Goal: Check status: Check status

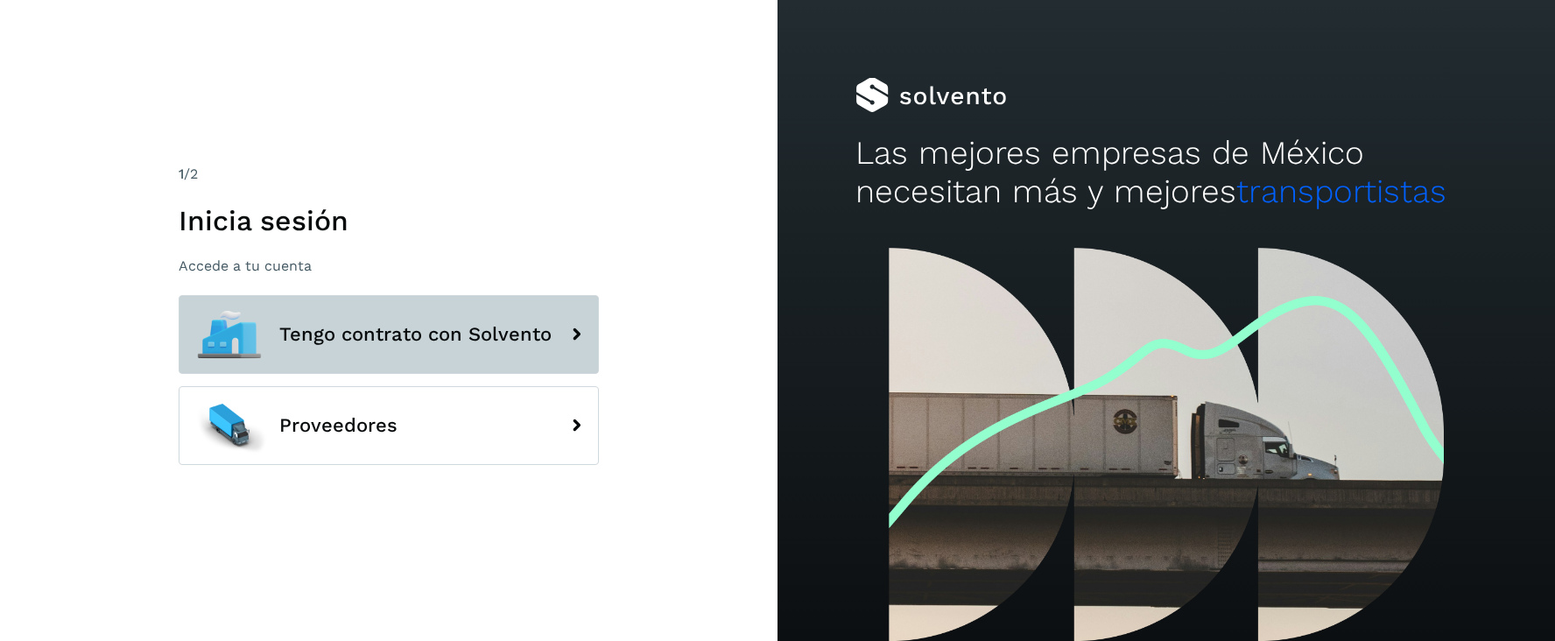
click at [503, 330] on span "Tengo contrato con Solvento" at bounding box center [415, 334] width 272 height 21
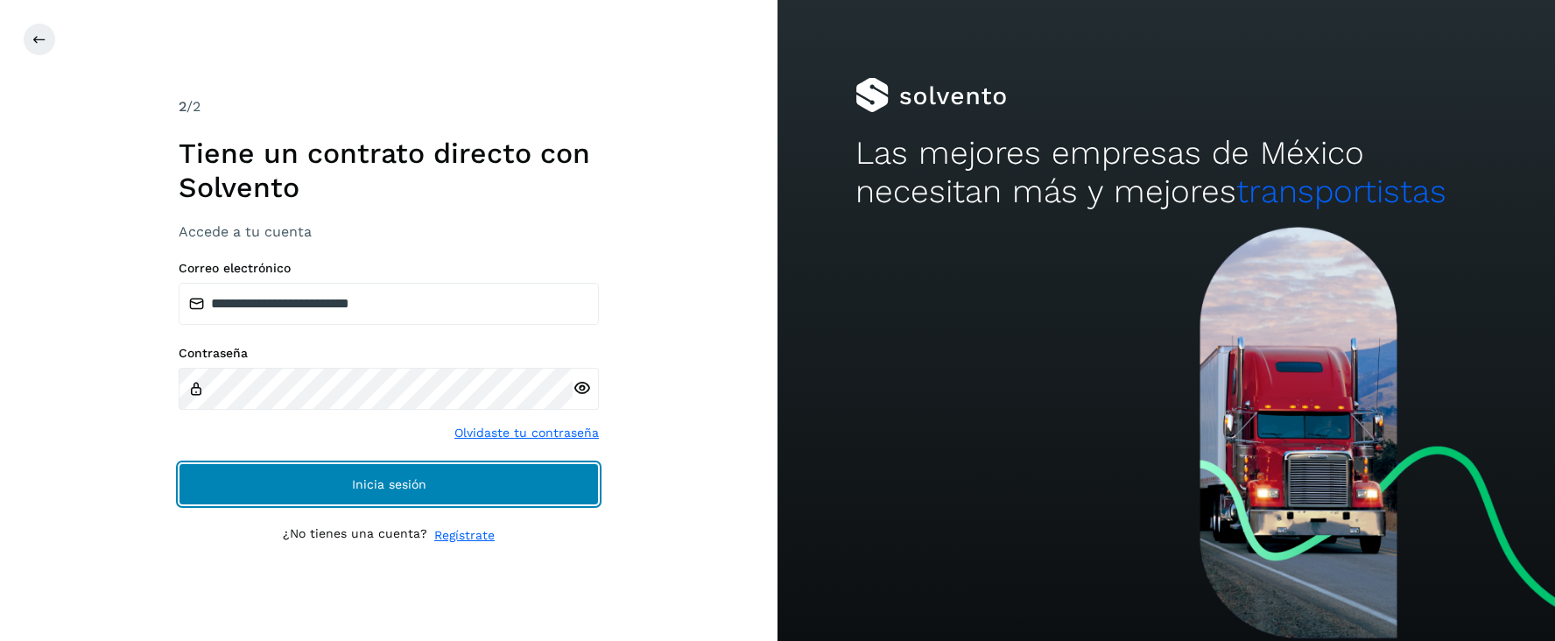
click at [374, 483] on span "Inicia sesión" at bounding box center [389, 484] width 74 height 12
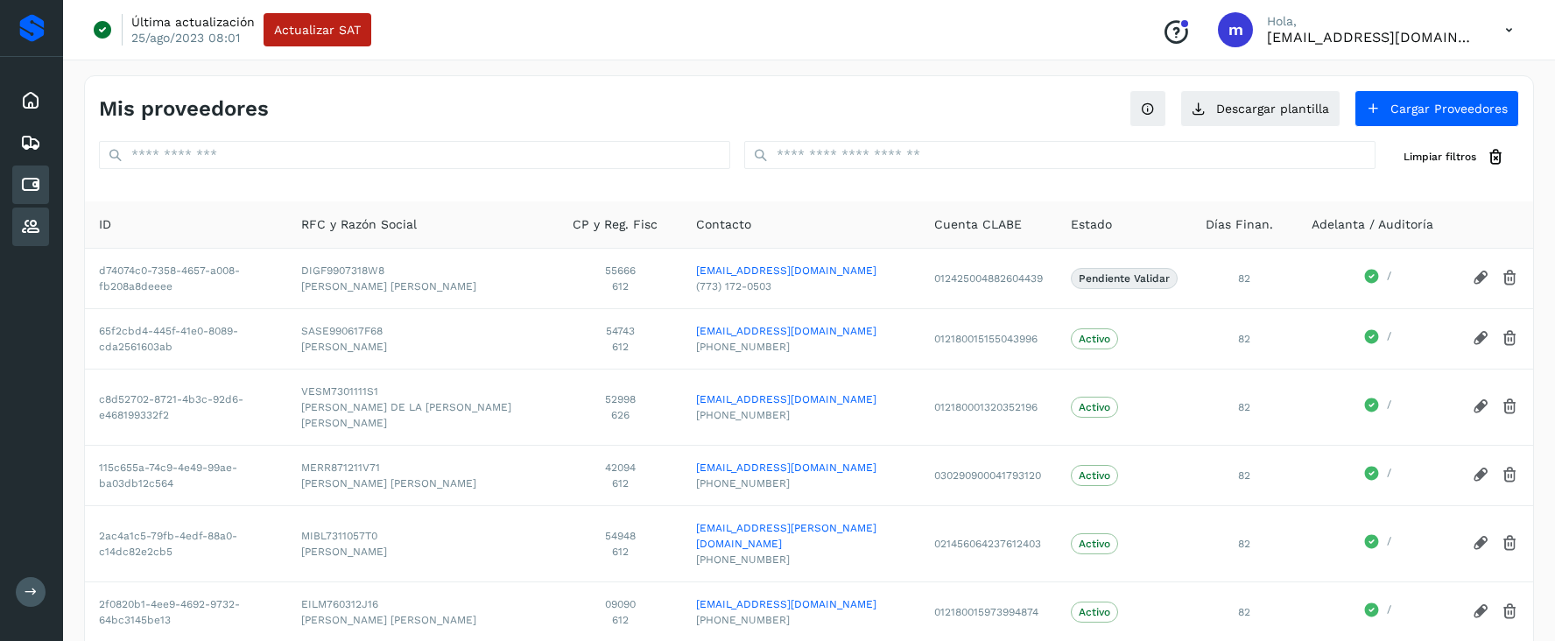
click at [31, 186] on icon at bounding box center [30, 184] width 21 height 21
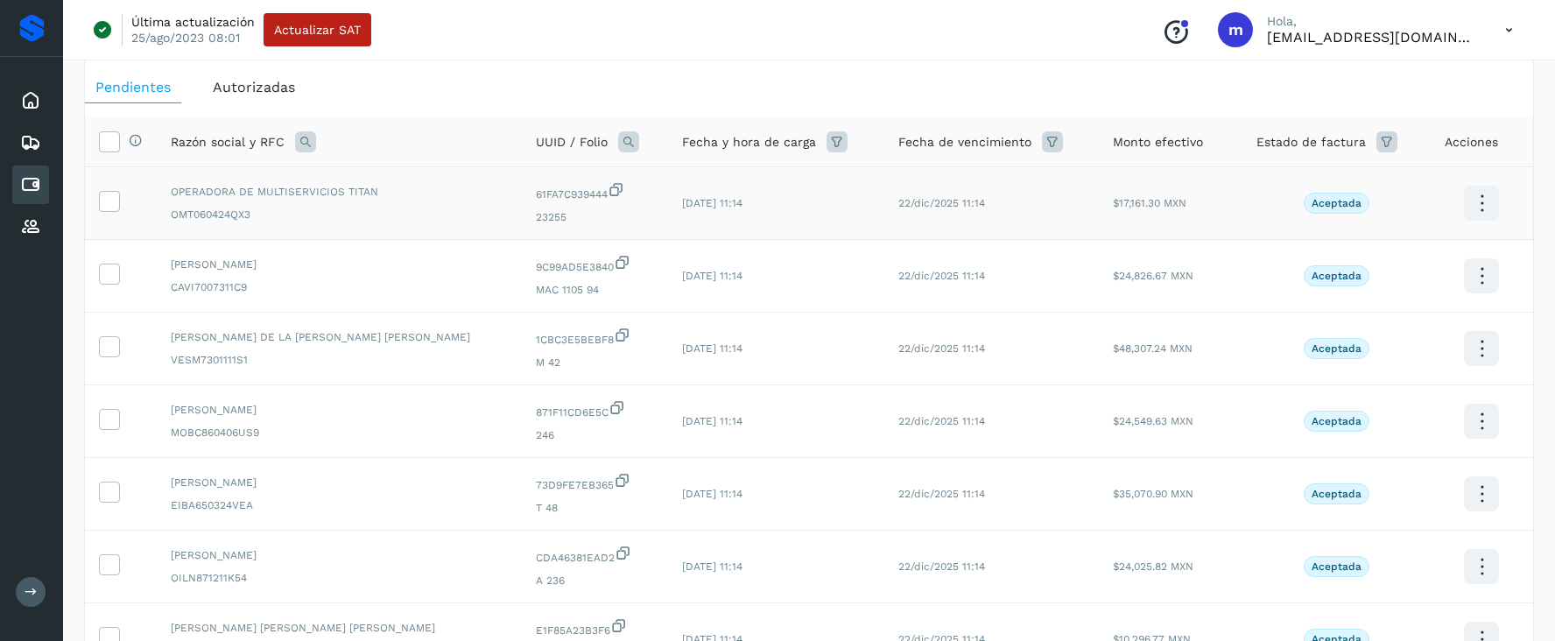
scroll to position [78, 0]
click at [1483, 200] on icon at bounding box center [1481, 201] width 41 height 41
click at [1528, 195] on div at bounding box center [777, 320] width 1555 height 641
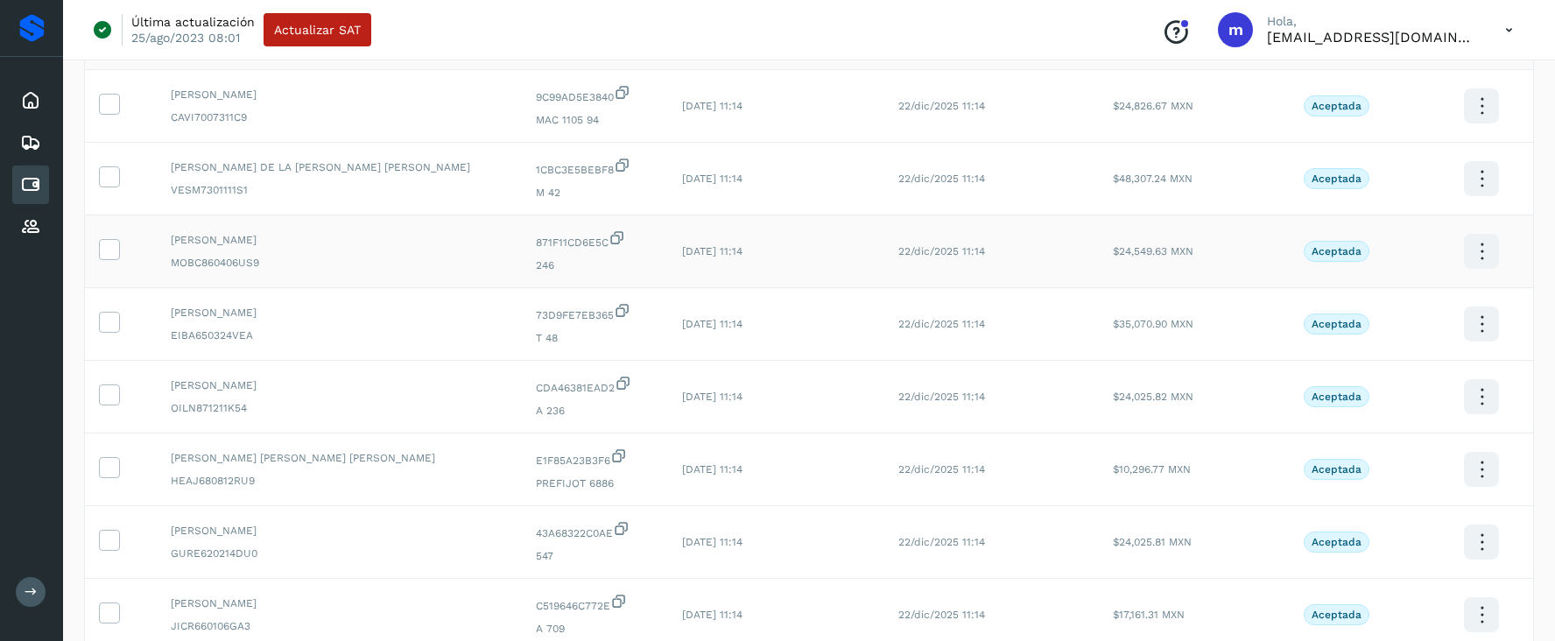
scroll to position [473, 0]
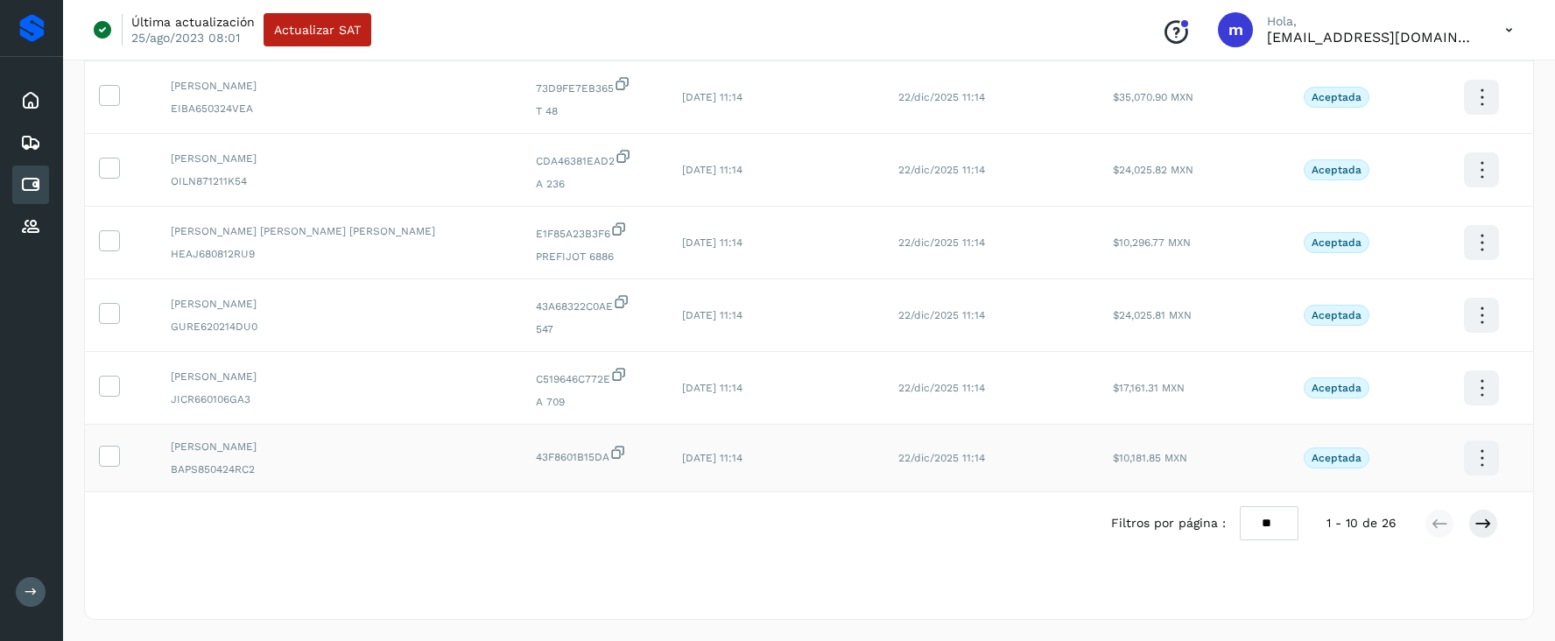
click at [1483, 453] on icon at bounding box center [1481, 458] width 41 height 41
click at [943, 545] on div at bounding box center [777, 320] width 1555 height 641
click at [99, 452] on label at bounding box center [109, 456] width 21 height 21
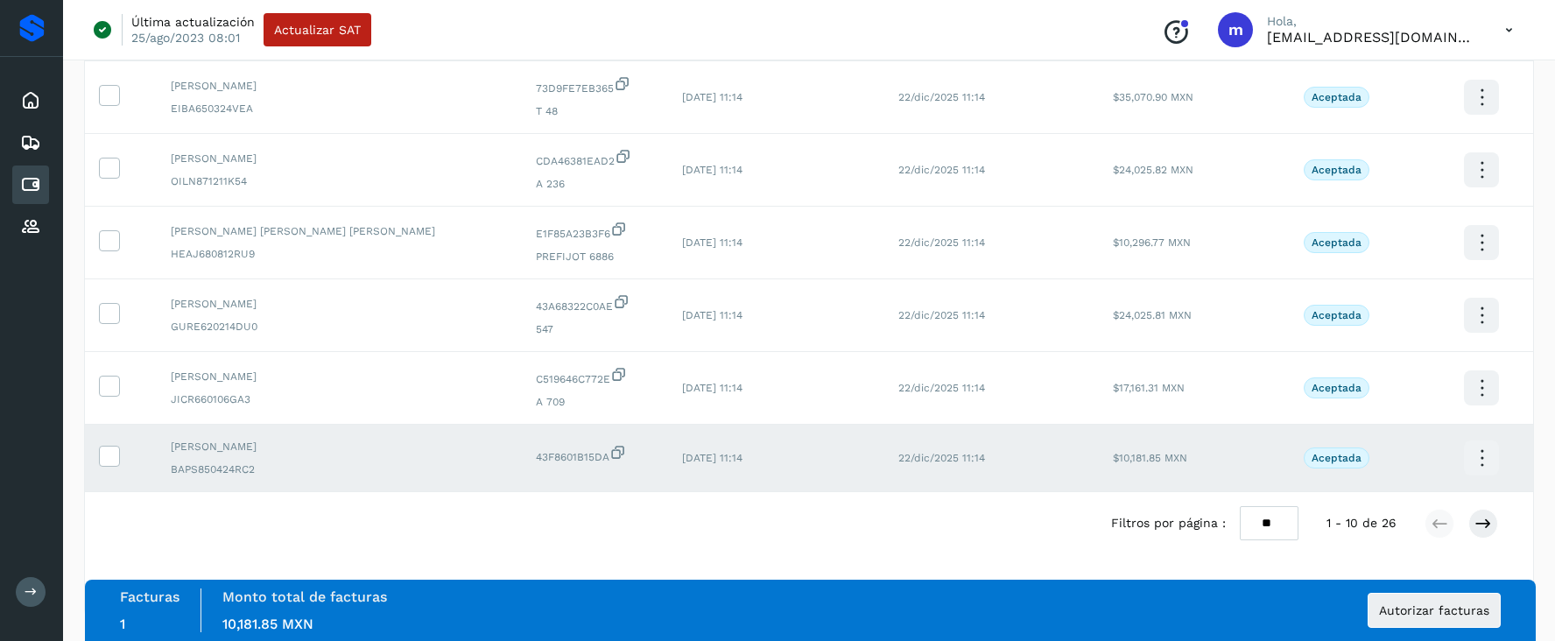
click at [1480, 463] on icon at bounding box center [1481, 458] width 41 height 41
click at [860, 517] on div at bounding box center [777, 320] width 1555 height 641
click at [98, 448] on td at bounding box center [121, 458] width 72 height 67
click at [110, 455] on icon at bounding box center [109, 455] width 18 height 18
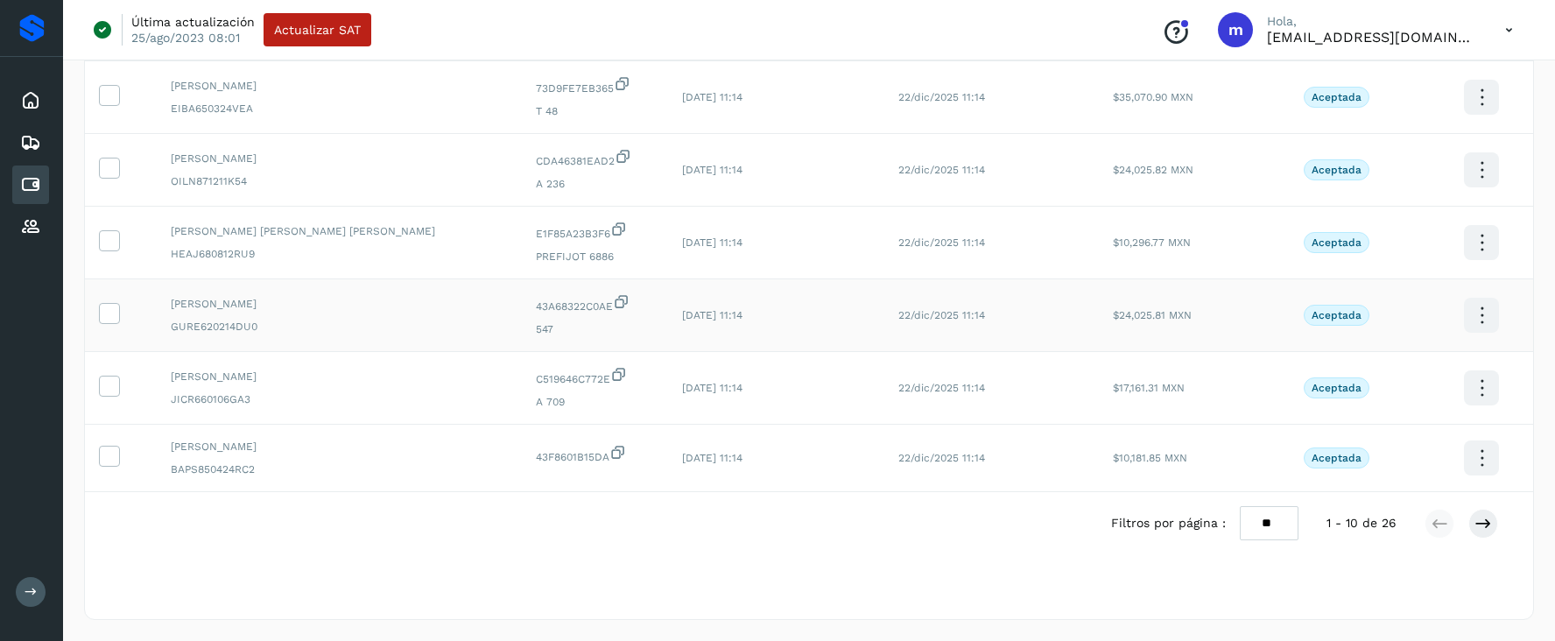
scroll to position [0, 0]
